Goal: Transaction & Acquisition: Download file/media

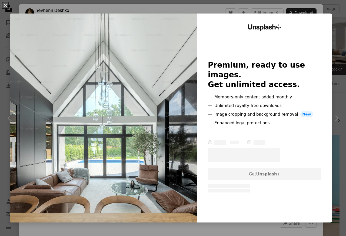
scroll to position [195, 0]
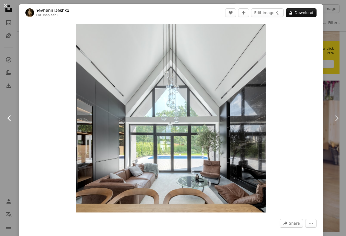
click at [8, 108] on link "Chevron left" at bounding box center [9, 118] width 19 height 52
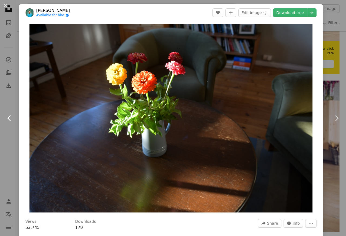
click at [9, 119] on icon "Chevron left" at bounding box center [9, 118] width 9 height 9
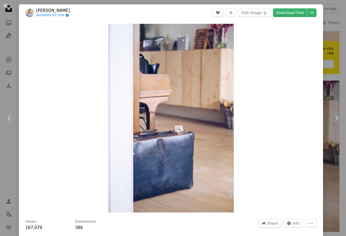
click at [6, 4] on button "An X shape" at bounding box center [5, 5] width 6 height 6
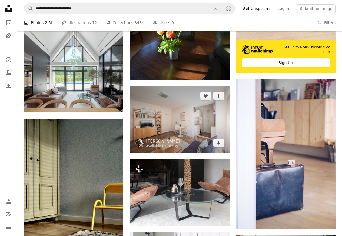
click at [174, 107] on img at bounding box center [180, 119] width 100 height 67
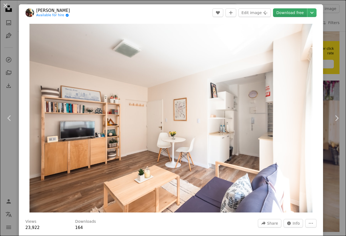
click at [287, 14] on link "Download free" at bounding box center [290, 12] width 34 height 9
